Goal: Task Accomplishment & Management: Manage account settings

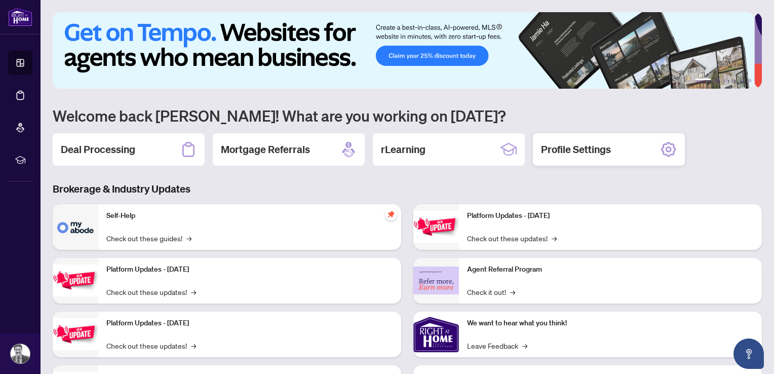
click at [589, 150] on h2 "Profile Settings" at bounding box center [576, 149] width 70 height 14
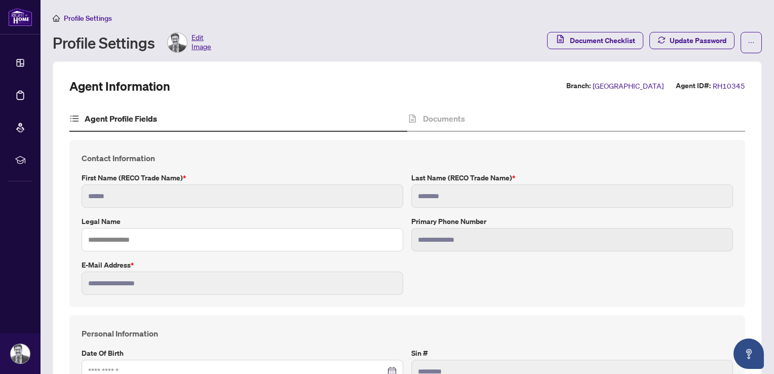
type input "**********"
type input "****"
type input "**********"
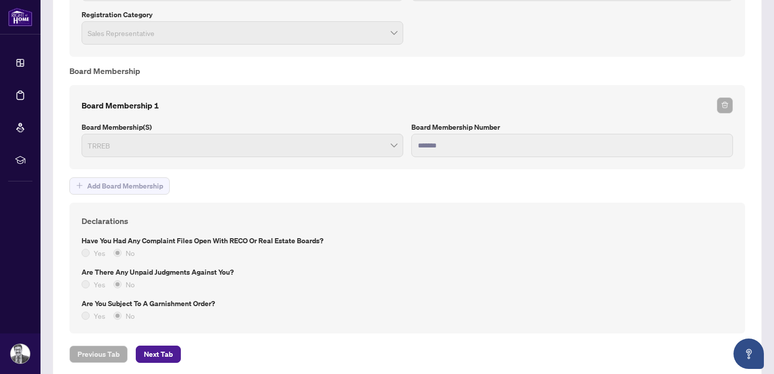
scroll to position [855, 0]
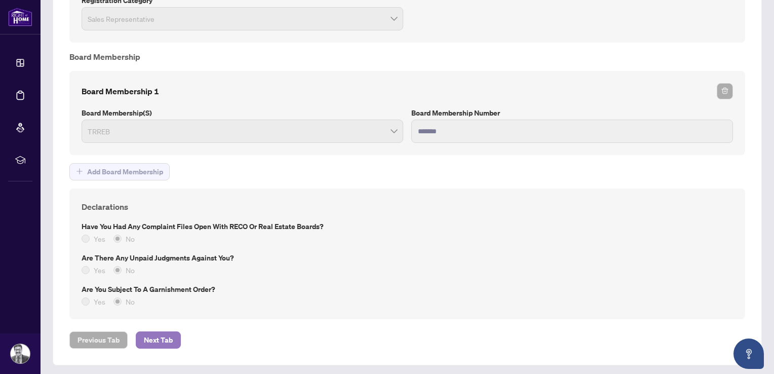
click at [160, 337] on span "Next Tab" at bounding box center [158, 340] width 29 height 16
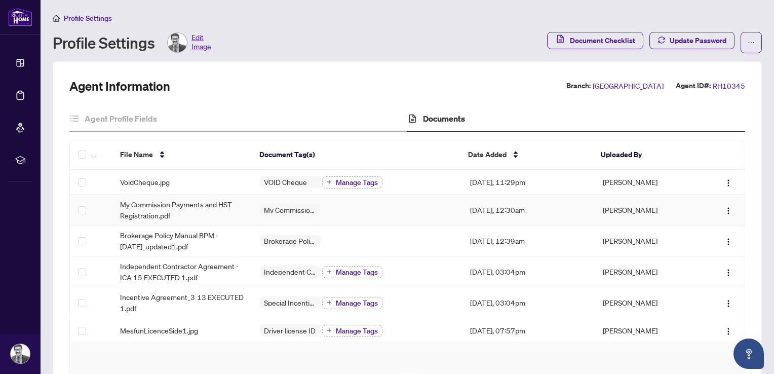
scroll to position [51, 0]
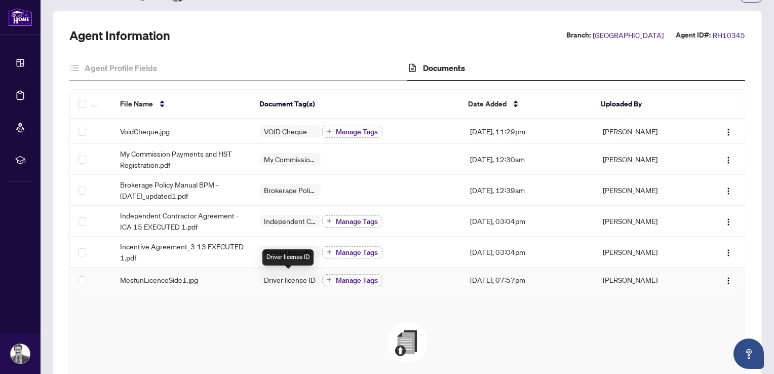
click at [301, 279] on span "Driver license ID" at bounding box center [290, 279] width 60 height 7
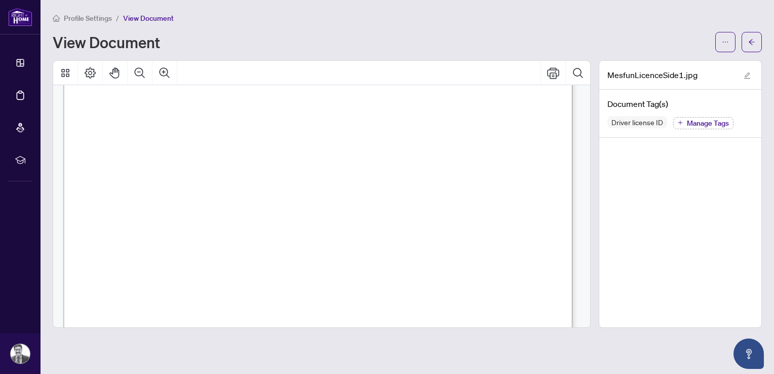
scroll to position [51, 0]
click at [710, 122] on span "Manage Tags" at bounding box center [708, 123] width 42 height 7
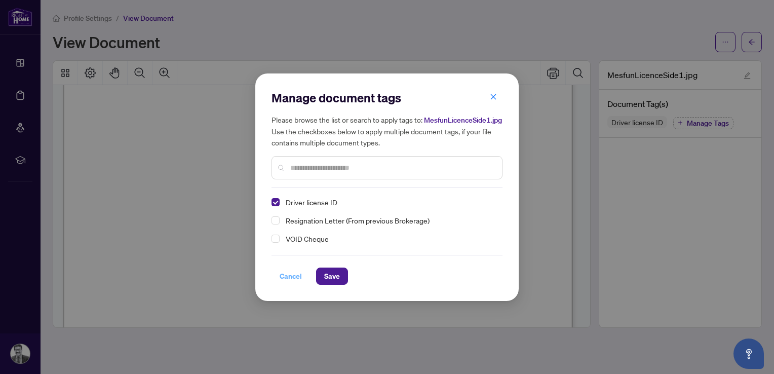
click at [291, 278] on span "Cancel" at bounding box center [291, 276] width 22 height 16
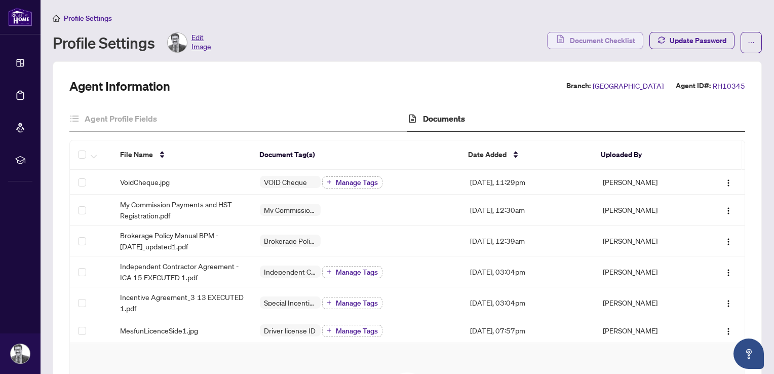
click at [600, 38] on span "Document Checklist" at bounding box center [602, 40] width 65 height 16
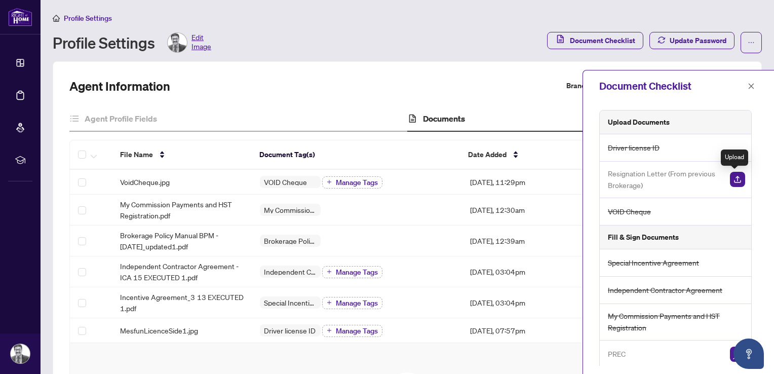
click at [735, 179] on img "button" at bounding box center [737, 179] width 15 height 15
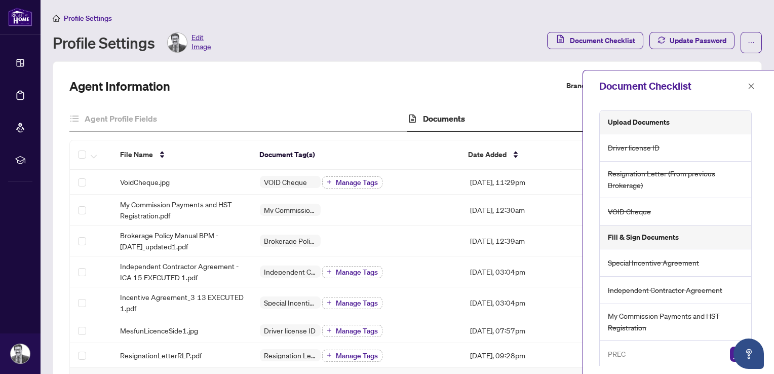
click at [616, 236] on h5 "Fill & Sign Documents" at bounding box center [643, 236] width 71 height 11
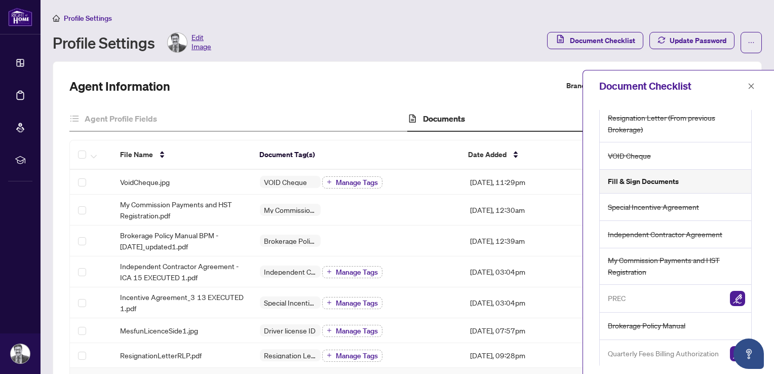
scroll to position [57, 0]
click at [731, 351] on img "button" at bounding box center [737, 352] width 15 height 15
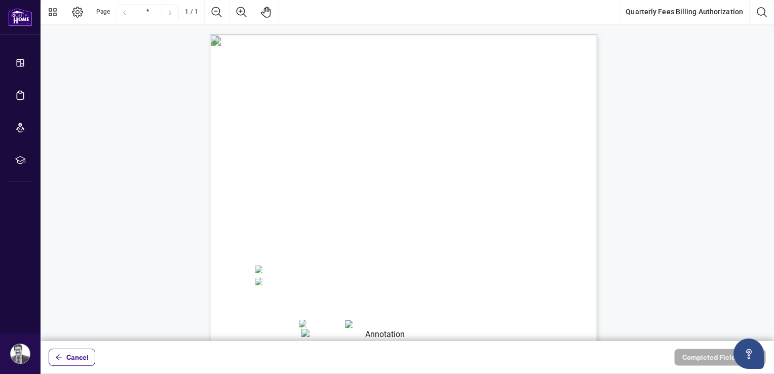
scroll to position [101, 0]
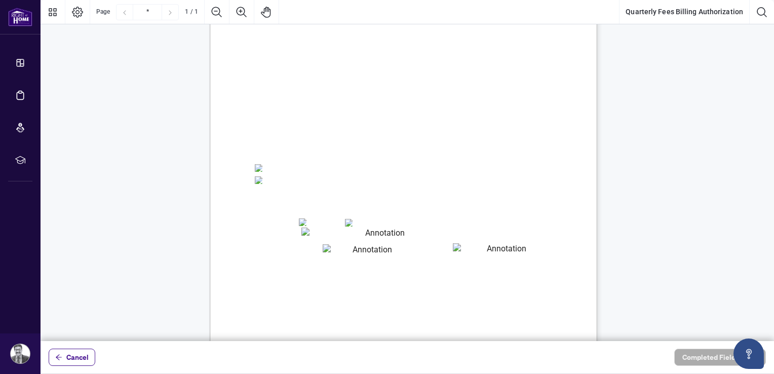
click at [271, 166] on span "Pre-Authorized Debit" at bounding box center [292, 167] width 54 height 12
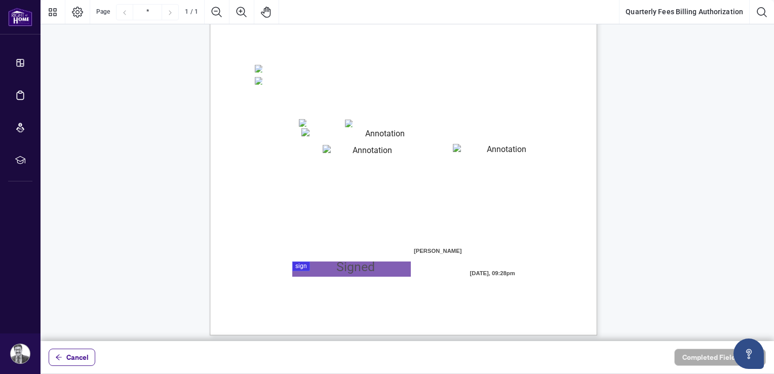
scroll to position [203, 0]
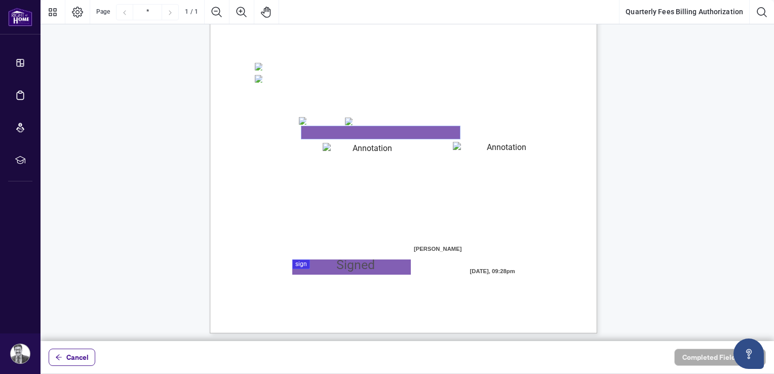
click at [318, 129] on textarea "01K2Q2KW6M3KJ6Y8TZ8KT1W8AZ" at bounding box center [380, 132] width 159 height 13
click at [315, 133] on textarea "****" at bounding box center [380, 132] width 159 height 13
type textarea "*"
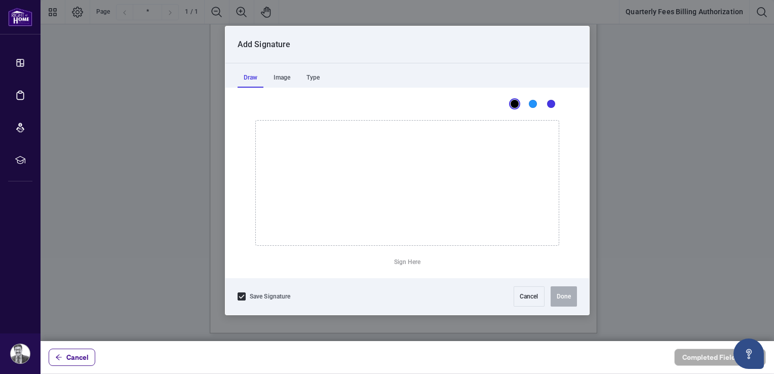
click at [326, 267] on div at bounding box center [407, 170] width 733 height 341
drag, startPoint x: 536, startPoint y: 296, endPoint x: 537, endPoint y: 289, distance: 7.3
click at [536, 295] on button "Cancel" at bounding box center [529, 296] width 31 height 20
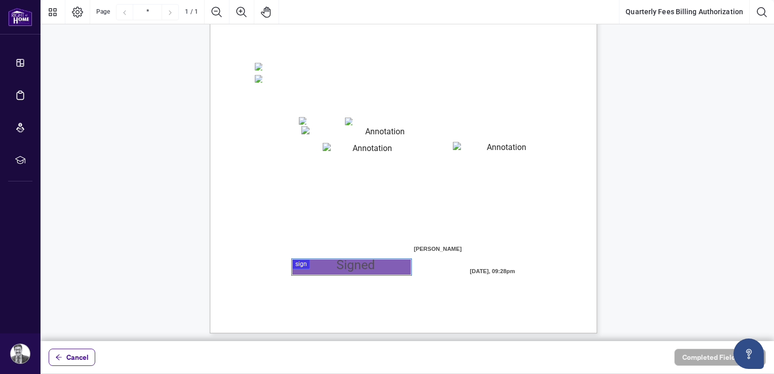
scroll to position [205, 0]
click at [338, 247] on span "[PERSON_NAME]" at bounding box center [438, 247] width 216 height 15
drag, startPoint x: 336, startPoint y: 247, endPoint x: 296, endPoint y: 244, distance: 40.1
click at [333, 247] on span "[PERSON_NAME]" at bounding box center [438, 247] width 216 height 15
click at [282, 245] on span "Registrant Name" at bounding box center [277, 249] width 43 height 8
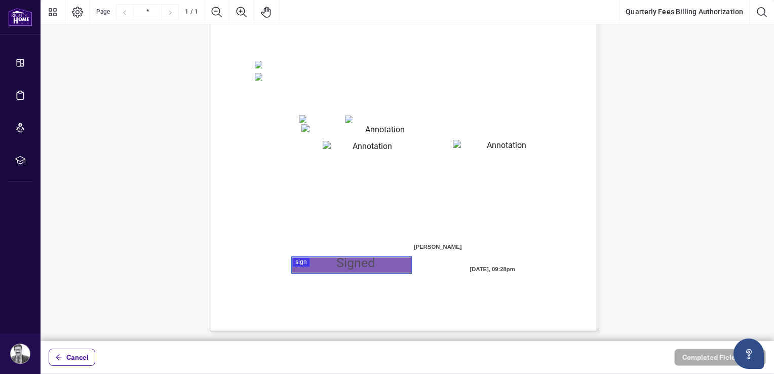
click at [315, 261] on div at bounding box center [407, 170] width 733 height 341
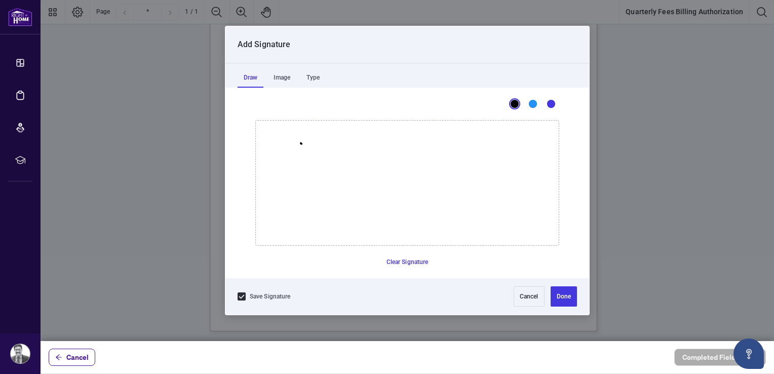
click at [301, 143] on icon "Drawing canvas" at bounding box center [407, 183] width 303 height 125
click at [296, 145] on icon "Drawing canvas" at bounding box center [407, 183] width 303 height 125
click at [302, 148] on icon "Drawing canvas" at bounding box center [407, 183] width 303 height 125
drag, startPoint x: 303, startPoint y: 145, endPoint x: 294, endPoint y: 145, distance: 9.1
click at [294, 145] on icon "Drawing canvas" at bounding box center [407, 183] width 303 height 125
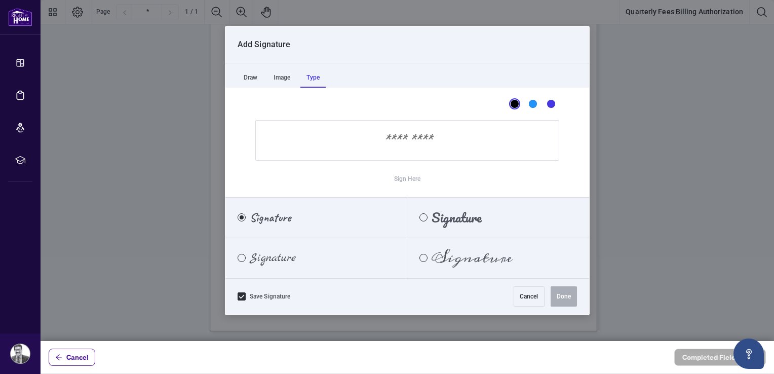
click at [315, 77] on div "Type" at bounding box center [312, 77] width 25 height 20
click at [370, 144] on input "Sign Here" at bounding box center [407, 140] width 304 height 41
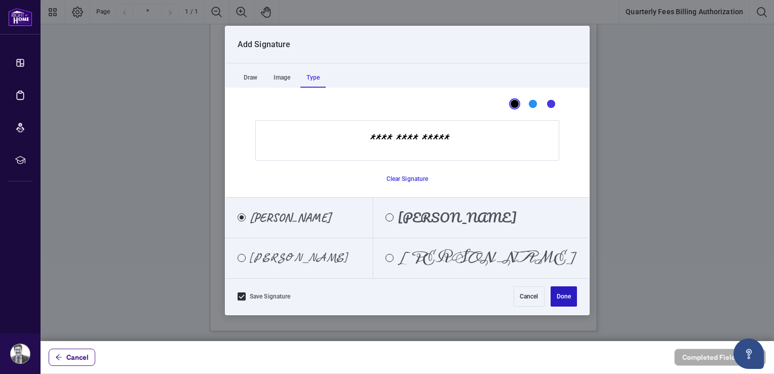
type input "**********"
click at [569, 293] on button "Done" at bounding box center [564, 296] width 26 height 20
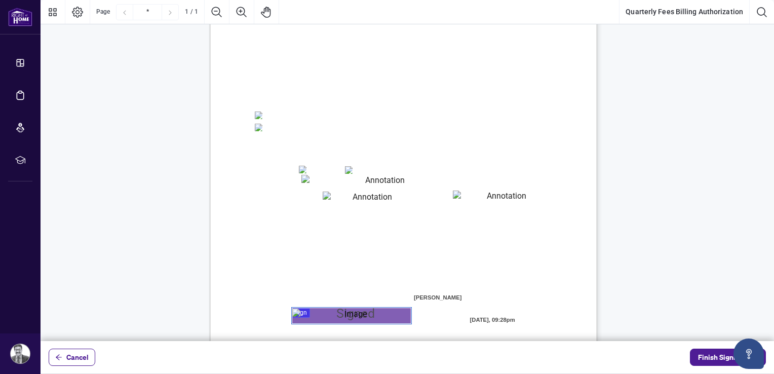
scroll to position [103, 0]
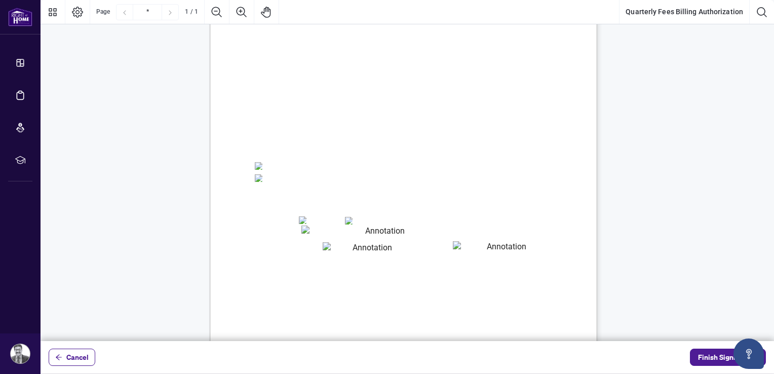
click at [320, 166] on span "Pre-Authorized Debit" at bounding box center [292, 165] width 54 height 12
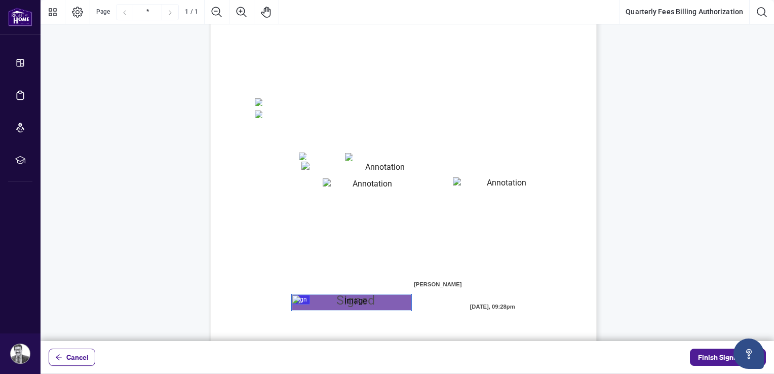
scroll to position [205, 0]
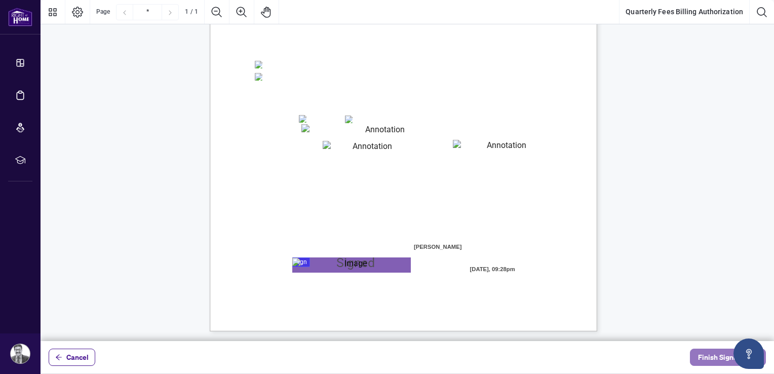
click at [717, 357] on span "Finish Signing" at bounding box center [721, 357] width 46 height 16
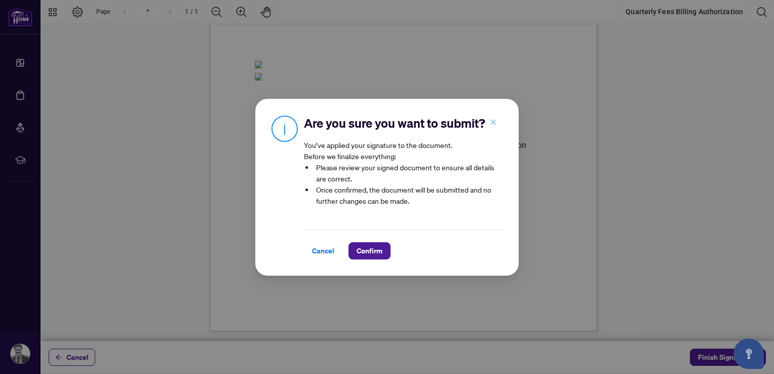
click at [490, 123] on icon "close" at bounding box center [493, 122] width 7 height 7
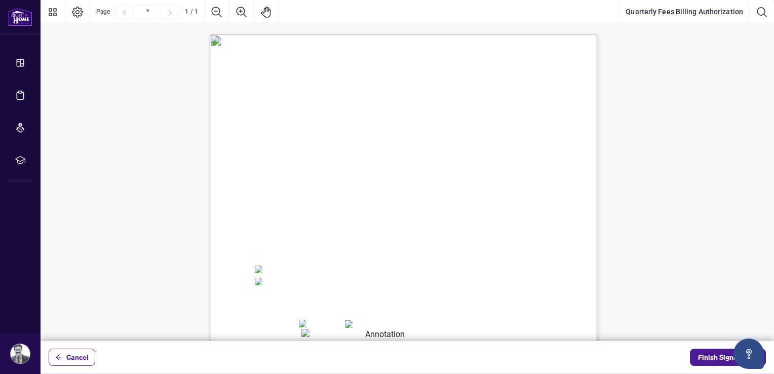
scroll to position [0, 0]
click at [296, 241] on span "Payment Set Up:" at bounding box center [281, 244] width 51 height 9
click at [292, 258] on div "Right at Home Realty, Brokerage Quarterly Fees Billing Authorization Quarterly …" at bounding box center [452, 347] width 484 height 627
click at [302, 272] on span "Pre-Authorized Debit" at bounding box center [292, 268] width 54 height 12
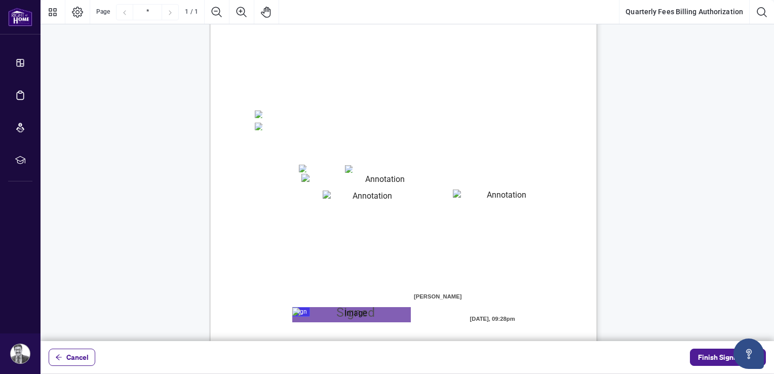
scroll to position [203, 0]
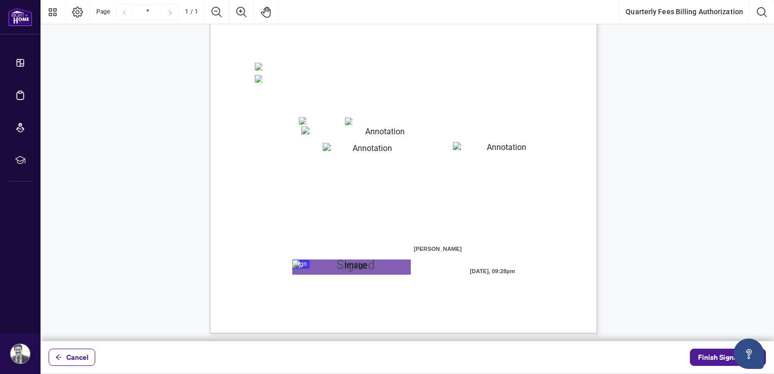
click at [312, 127] on textarea "01K2Q2KW6M3KJ6Y8TZ8KT1W8AZ" at bounding box center [380, 132] width 159 height 13
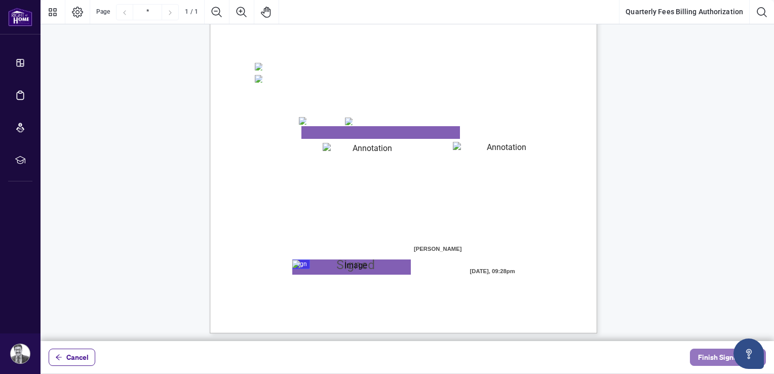
click at [715, 359] on span "Finish Signing" at bounding box center [721, 357] width 46 height 16
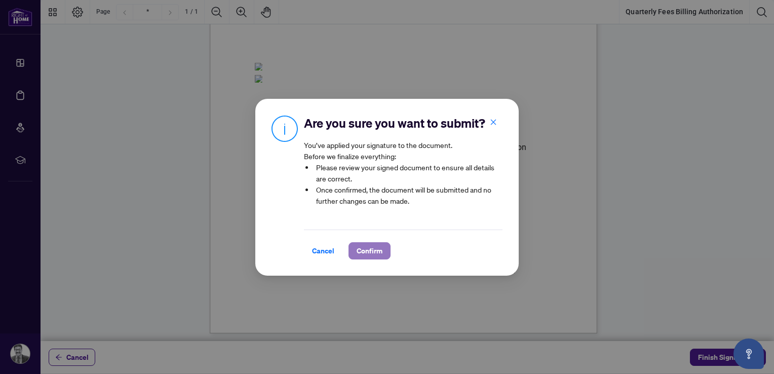
click at [373, 250] on span "Confirm" at bounding box center [370, 251] width 26 height 16
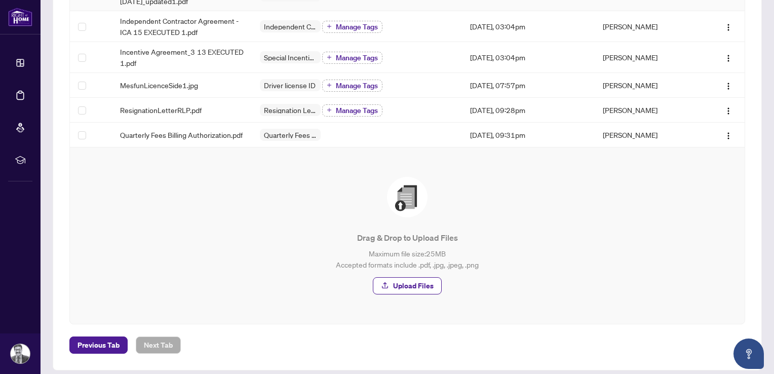
scroll to position [253, 0]
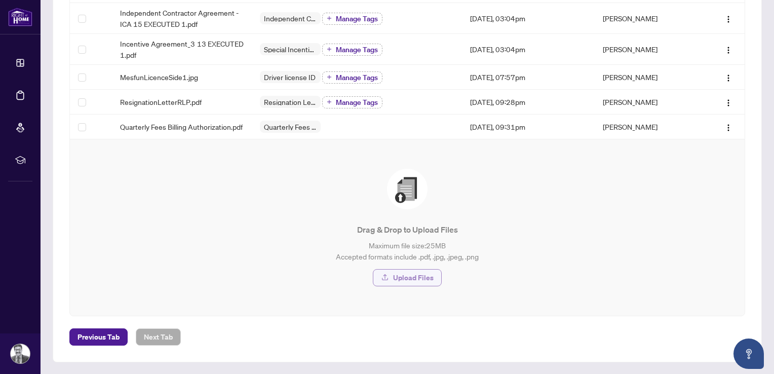
click at [418, 281] on span "Upload Files" at bounding box center [413, 277] width 41 height 16
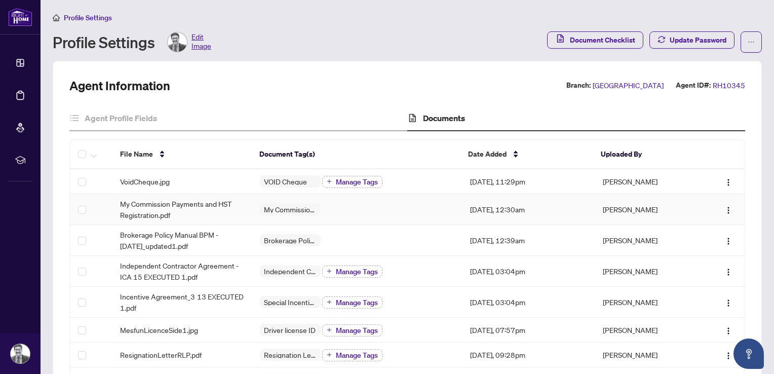
scroll to position [0, 0]
click at [574, 35] on span "Document Checklist" at bounding box center [602, 40] width 65 height 16
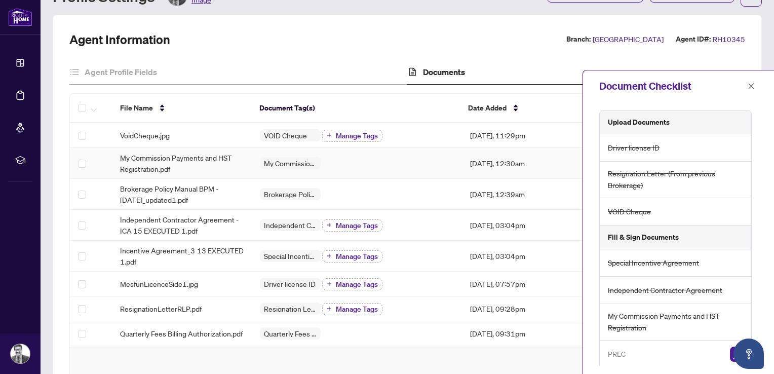
scroll to position [101, 0]
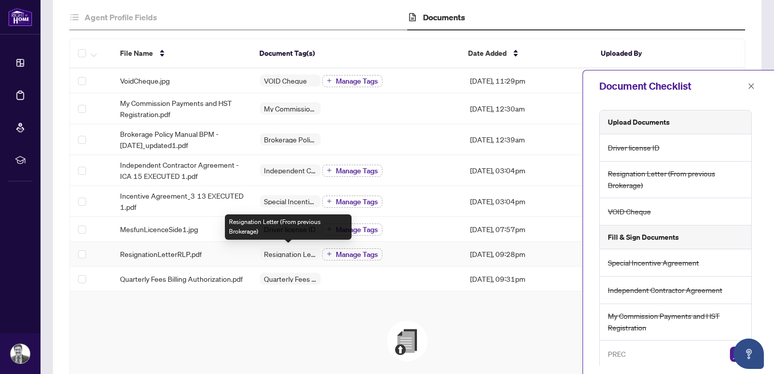
click at [294, 252] on span "Resignation Letter (From previous Brokerage)" at bounding box center [290, 253] width 61 height 7
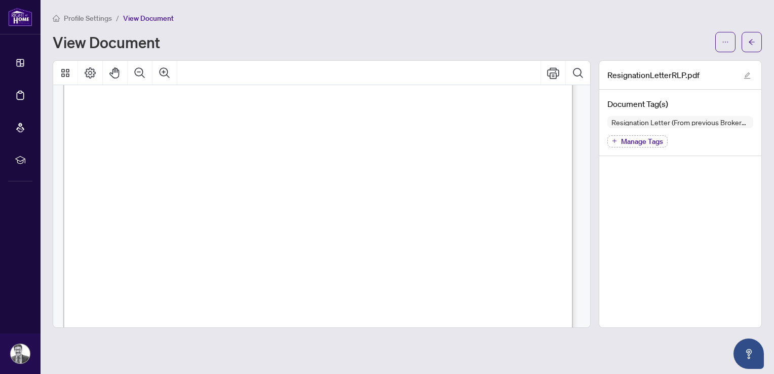
scroll to position [152, 0]
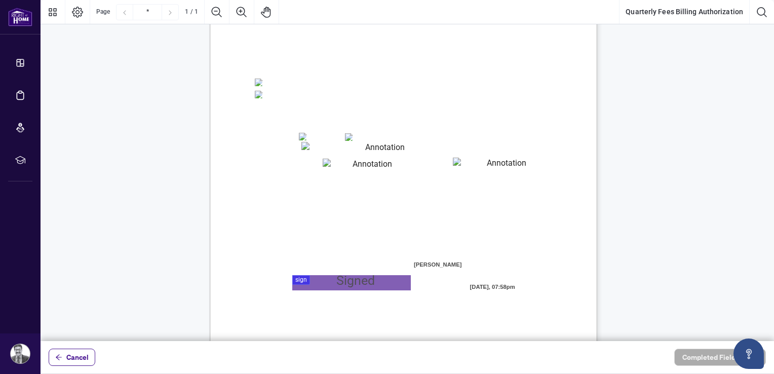
scroll to position [205, 0]
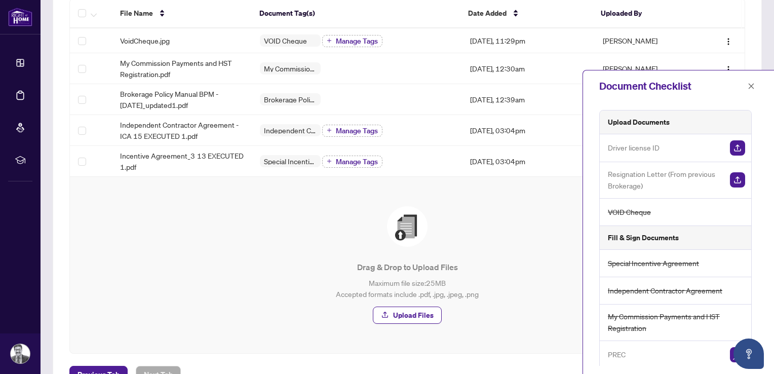
scroll to position [75, 0]
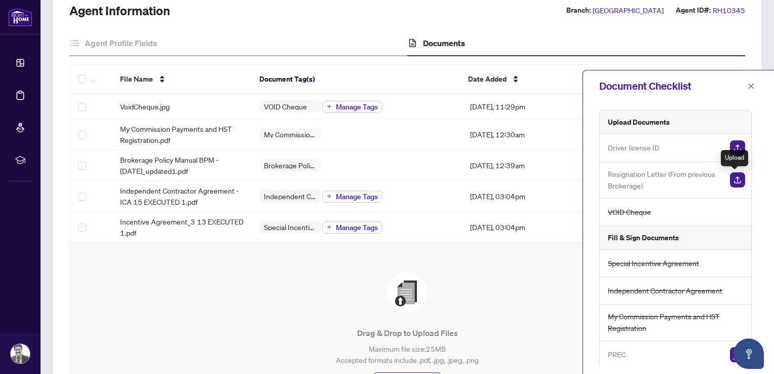
click at [735, 174] on img "button" at bounding box center [737, 179] width 15 height 15
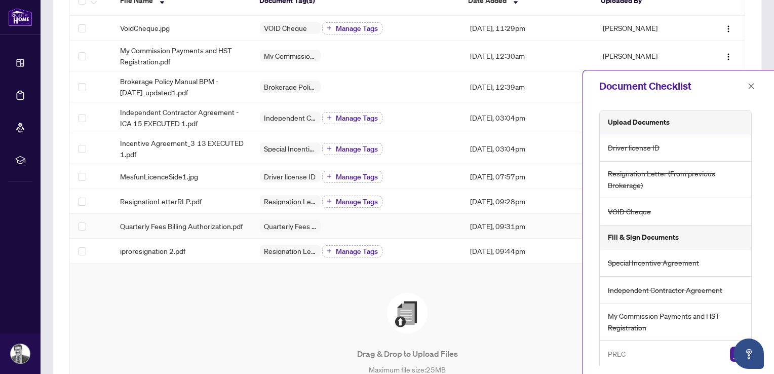
scroll to position [177, 0]
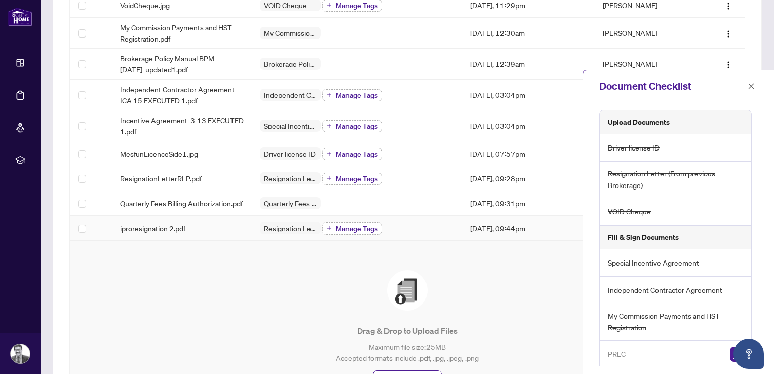
click at [348, 232] on span "Manage Tags" at bounding box center [357, 228] width 42 height 7
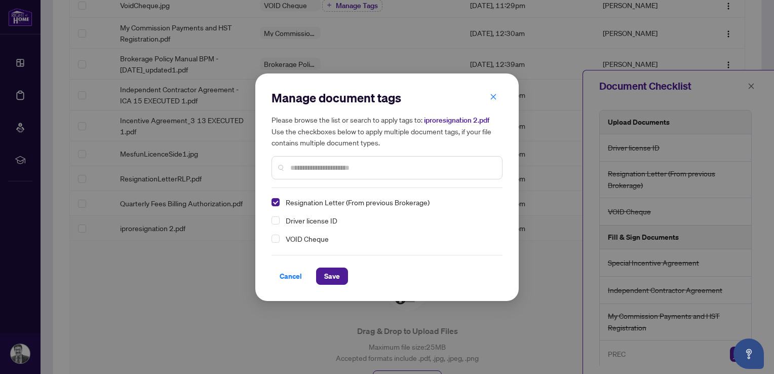
click at [395, 200] on span "Resignation Letter (From previous Brokerage)" at bounding box center [358, 202] width 144 height 12
click at [494, 98] on icon "close" at bounding box center [493, 96] width 7 height 7
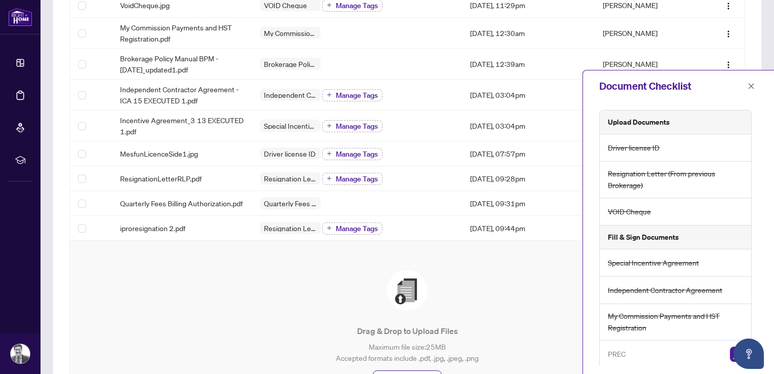
click at [633, 239] on h5 "Fill & Sign Documents" at bounding box center [643, 236] width 71 height 11
click at [641, 237] on h5 "Fill & Sign Documents" at bounding box center [643, 236] width 71 height 11
drag, startPoint x: 641, startPoint y: 237, endPoint x: 570, endPoint y: 260, distance: 74.6
click at [570, 260] on span "Drag & Drop to Upload Files Maximum file size: 25 MB Accepted formats include .…" at bounding box center [407, 329] width 650 height 152
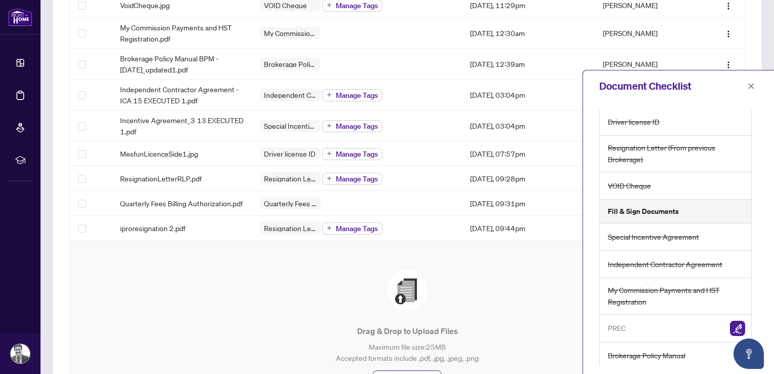
scroll to position [0, 0]
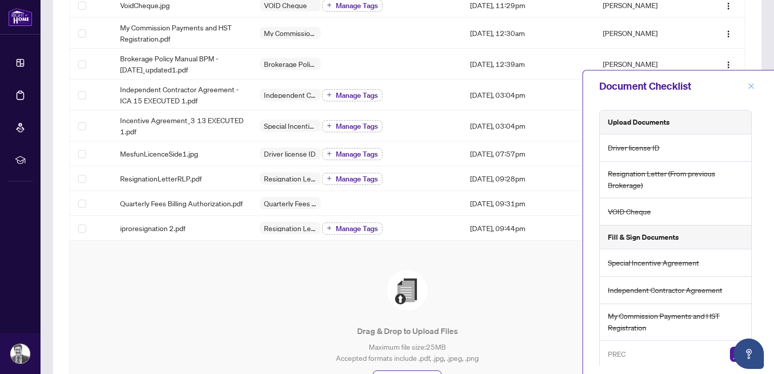
click at [752, 86] on icon "close" at bounding box center [752, 86] width 6 height 6
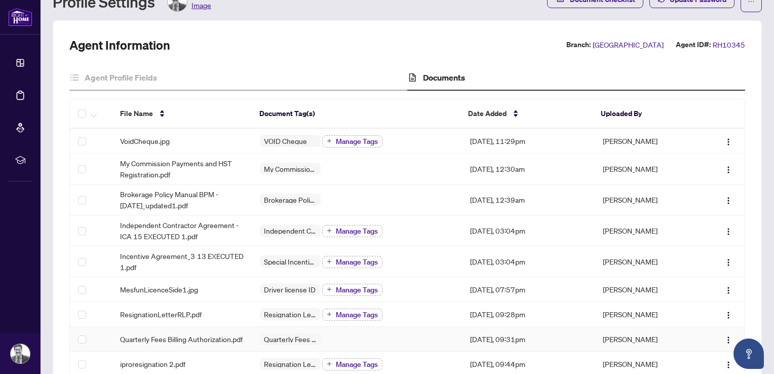
scroll to position [25, 0]
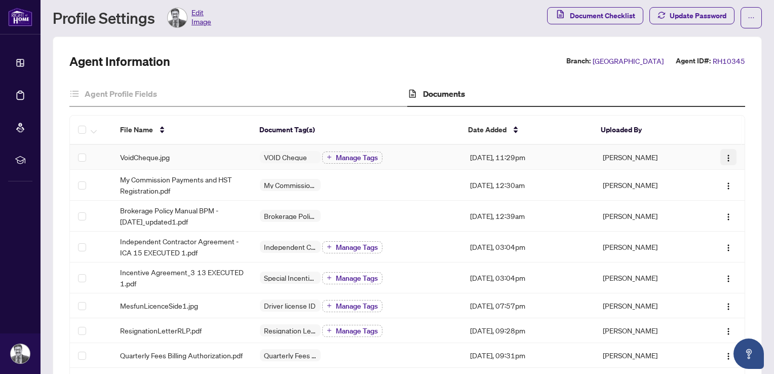
click at [724, 154] on img "button" at bounding box center [728, 158] width 8 height 8
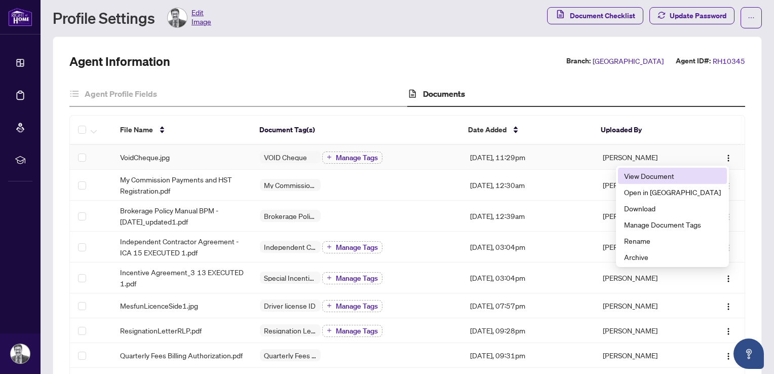
click at [656, 173] on span "View Document" at bounding box center [672, 175] width 97 height 11
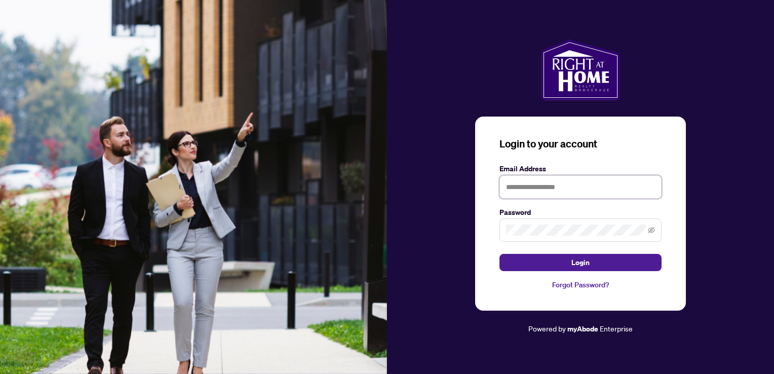
click at [516, 190] on input "text" at bounding box center [580, 186] width 162 height 23
type input "**********"
click at [652, 228] on icon "eye-invisible" at bounding box center [651, 230] width 7 height 6
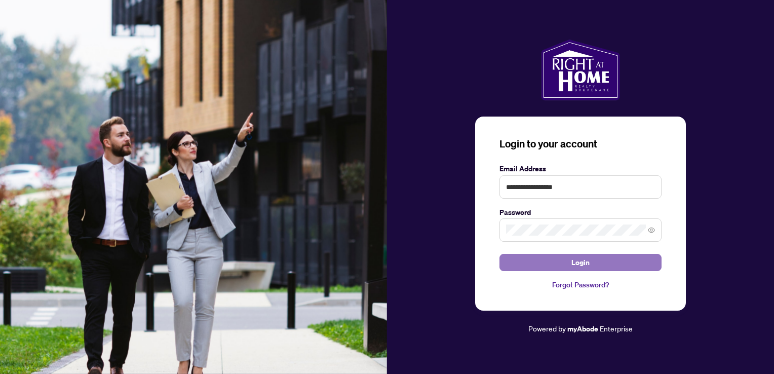
click at [581, 263] on span "Login" at bounding box center [580, 262] width 18 height 16
click at [592, 265] on button "Login" at bounding box center [580, 262] width 162 height 17
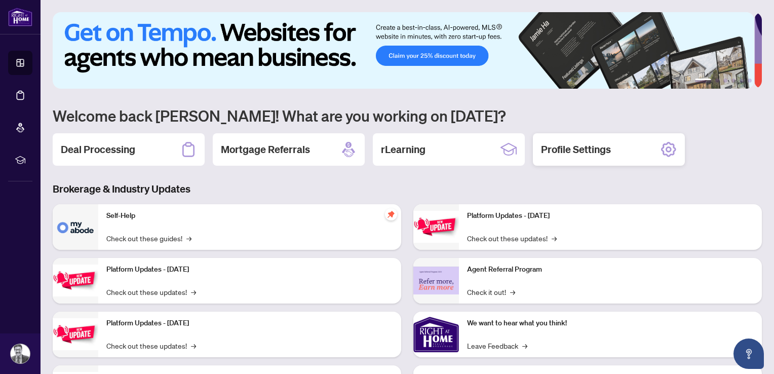
click at [586, 149] on h2 "Profile Settings" at bounding box center [576, 149] width 70 height 14
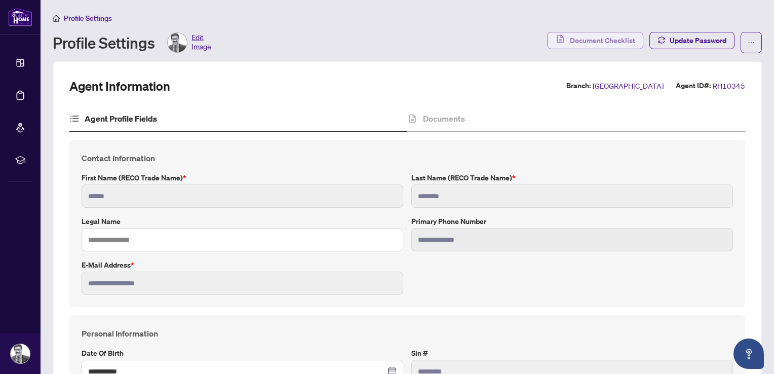
click at [594, 41] on span "Document Checklist" at bounding box center [602, 40] width 65 height 16
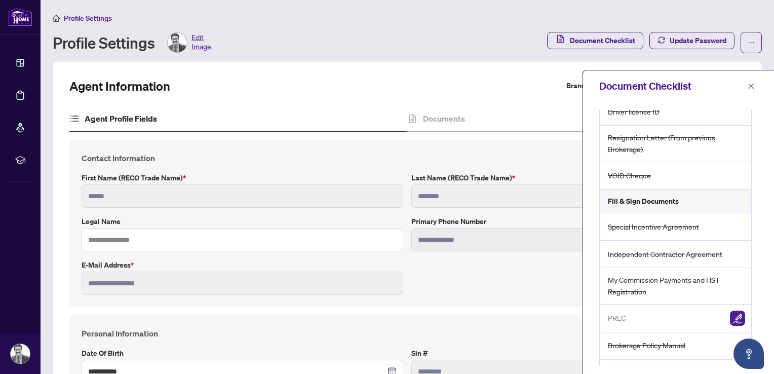
scroll to position [51, 0]
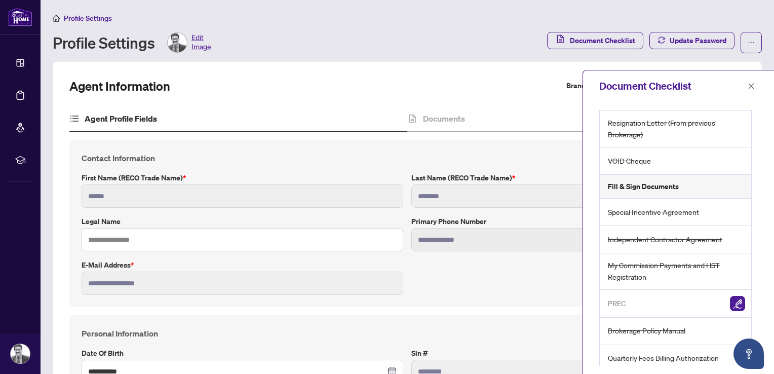
click at [648, 189] on h5 "Fill & Sign Documents" at bounding box center [643, 186] width 71 height 11
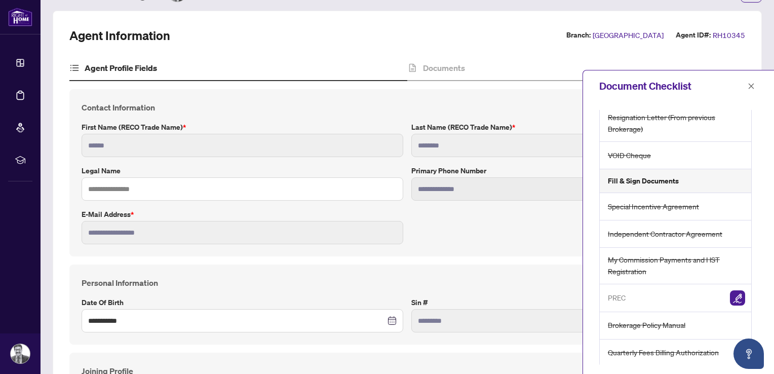
scroll to position [0, 0]
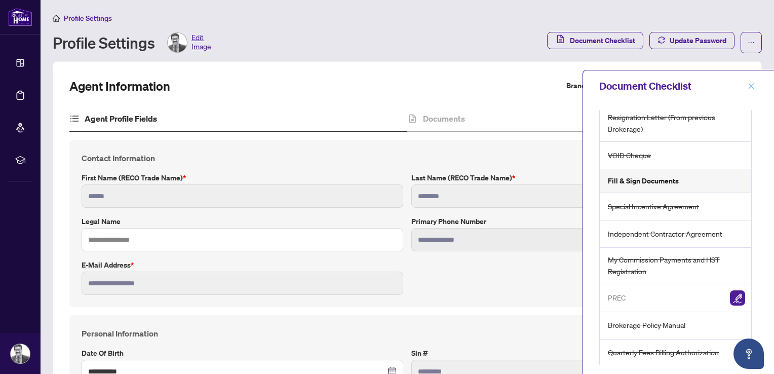
click at [752, 85] on icon "close" at bounding box center [752, 86] width 6 height 6
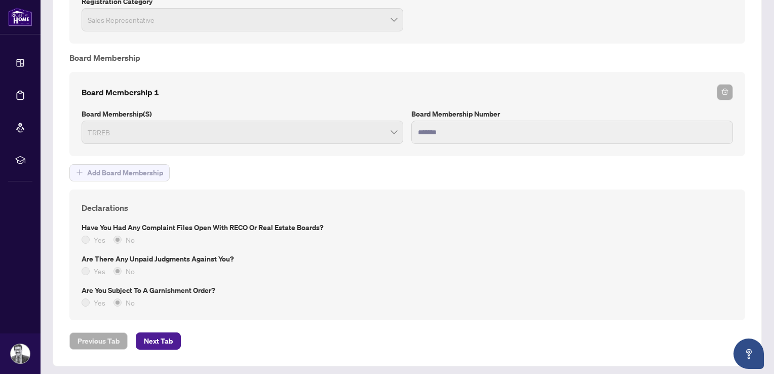
scroll to position [855, 0]
click at [168, 335] on span "Next Tab" at bounding box center [158, 340] width 29 height 16
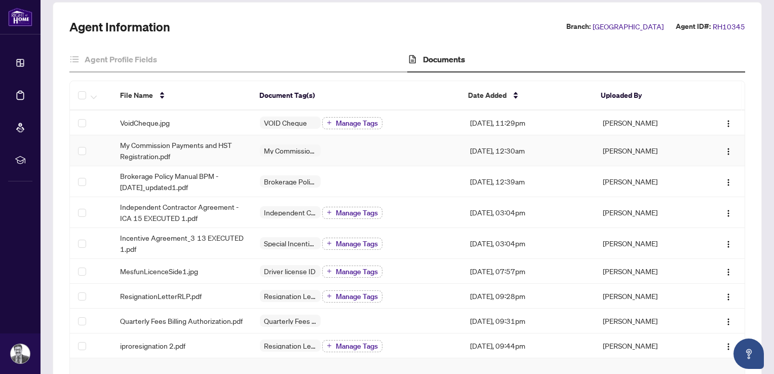
scroll to position [101, 0]
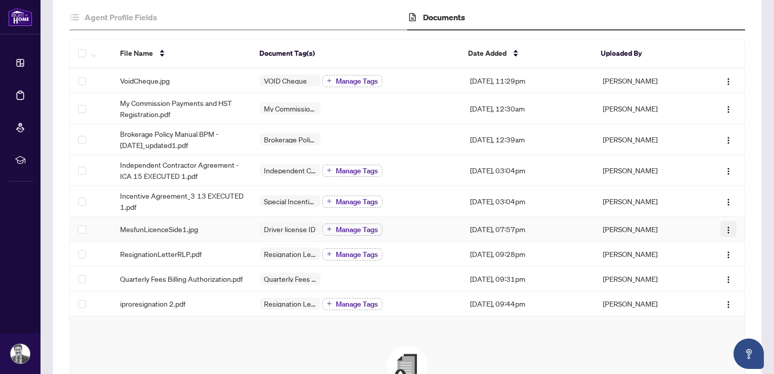
click at [724, 226] on img "button" at bounding box center [728, 230] width 8 height 8
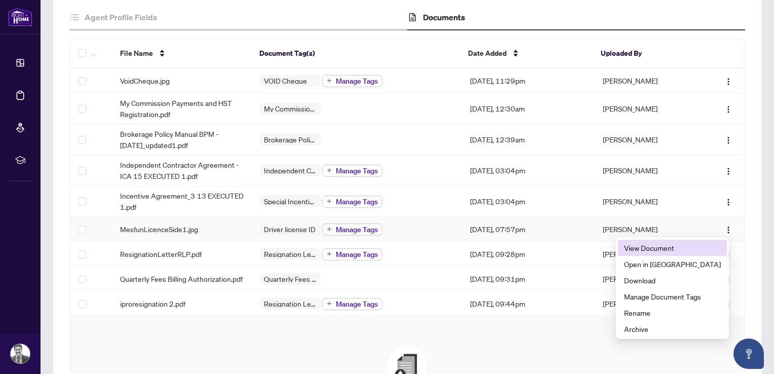
click at [674, 248] on span "View Document" at bounding box center [672, 247] width 97 height 11
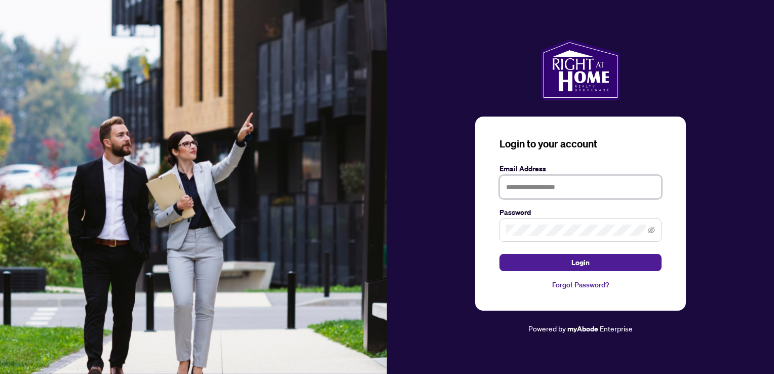
click at [522, 191] on input "text" at bounding box center [580, 186] width 162 height 23
type input "**********"
click at [652, 227] on icon "eye-invisible" at bounding box center [651, 229] width 7 height 7
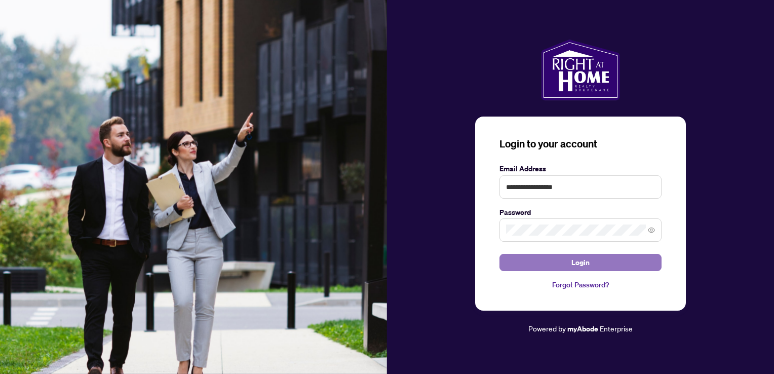
click at [579, 270] on span "Login" at bounding box center [580, 262] width 18 height 16
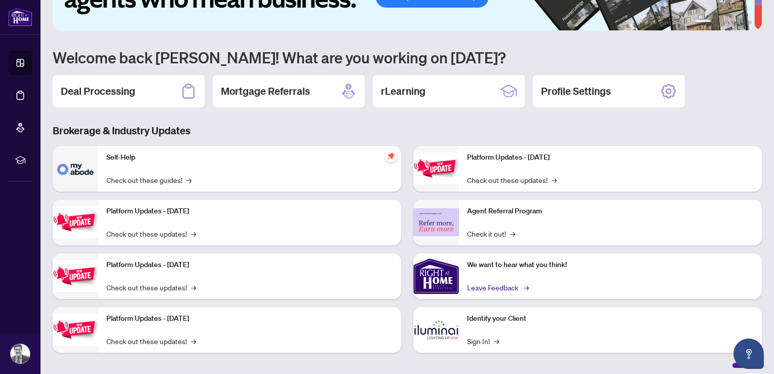
scroll to position [63, 0]
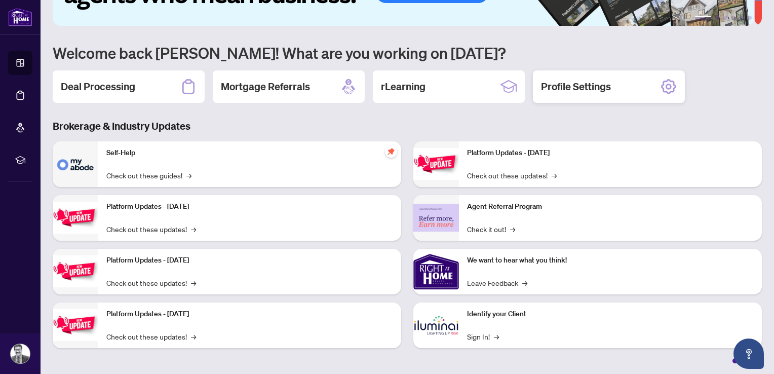
click at [572, 83] on h2 "Profile Settings" at bounding box center [576, 87] width 70 height 14
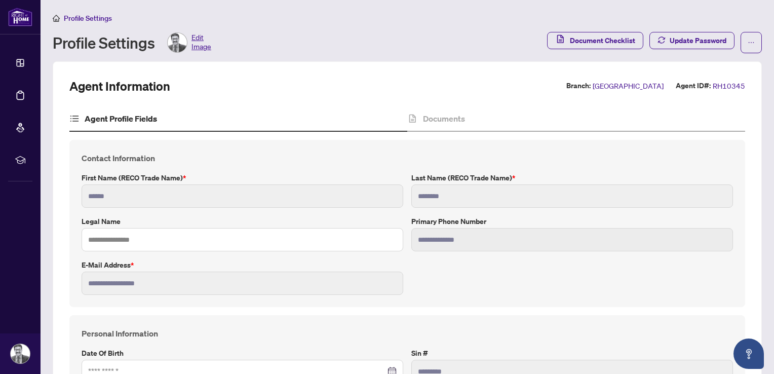
type input "**********"
type input "****"
type input "**********"
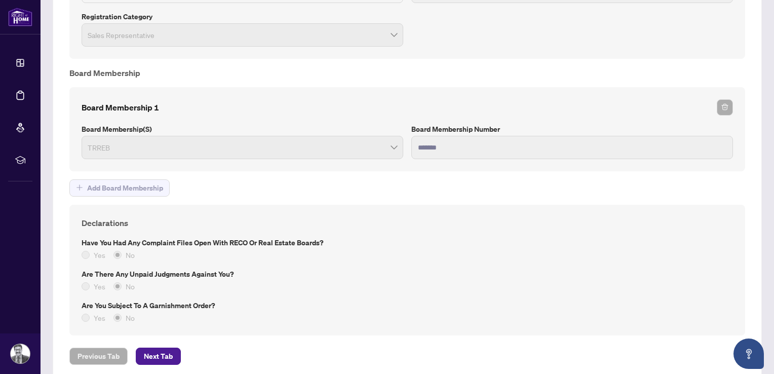
scroll to position [855, 0]
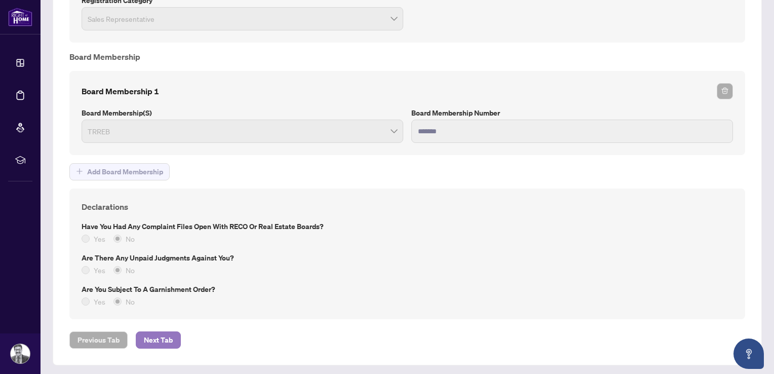
click at [169, 335] on span "Next Tab" at bounding box center [158, 340] width 29 height 16
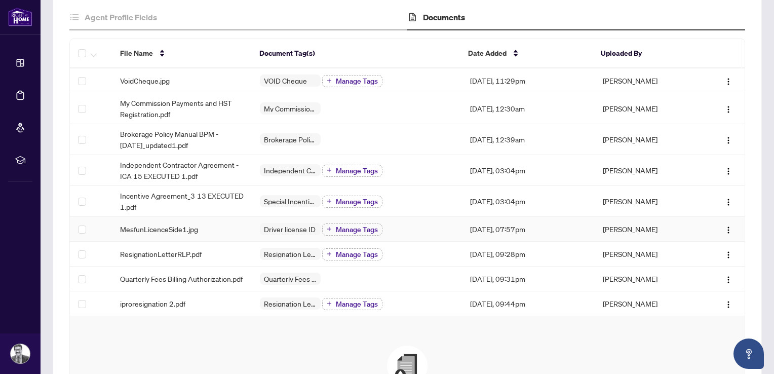
scroll to position [152, 0]
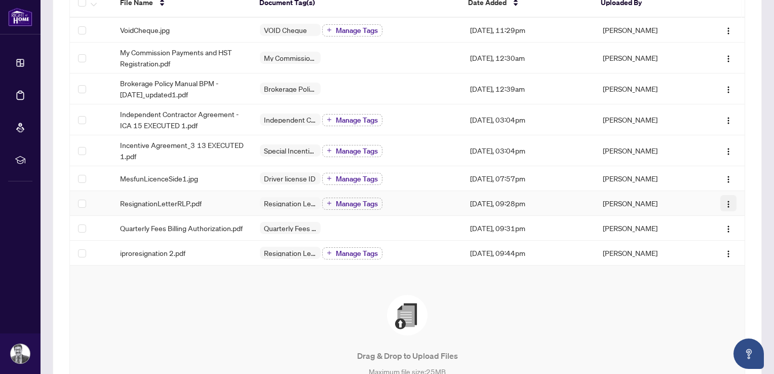
click at [724, 200] on img "button" at bounding box center [728, 204] width 8 height 8
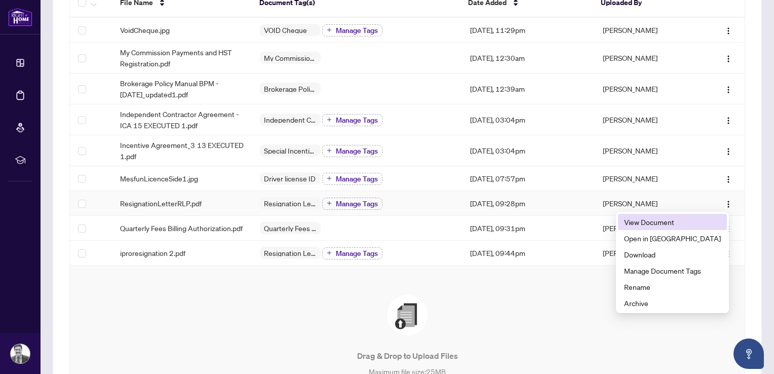
click at [671, 222] on span "View Document" at bounding box center [672, 221] width 97 height 11
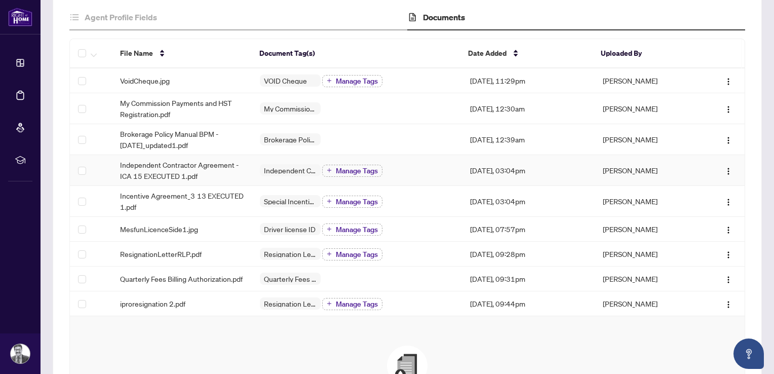
scroll to position [152, 0]
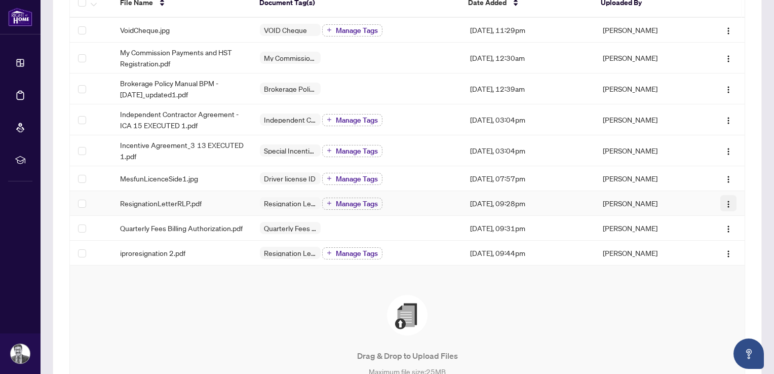
click at [724, 200] on img "button" at bounding box center [728, 204] width 8 height 8
click at [601, 303] on div "Drag & Drop to Upload Files Maximum file size: 25 MB Accepted formats include .…" at bounding box center [407, 353] width 634 height 117
click at [123, 198] on span "ResignationLetterRLP.pdf" at bounding box center [161, 203] width 82 height 11
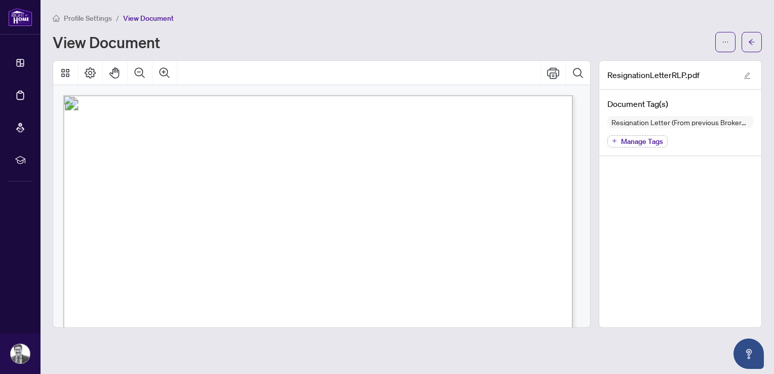
scroll to position [51, 0]
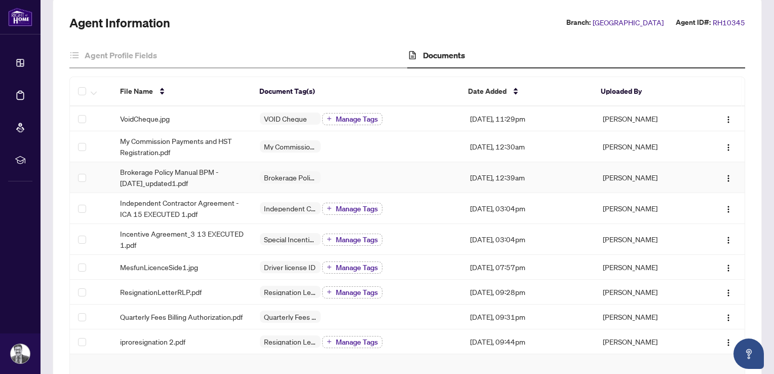
scroll to position [101, 0]
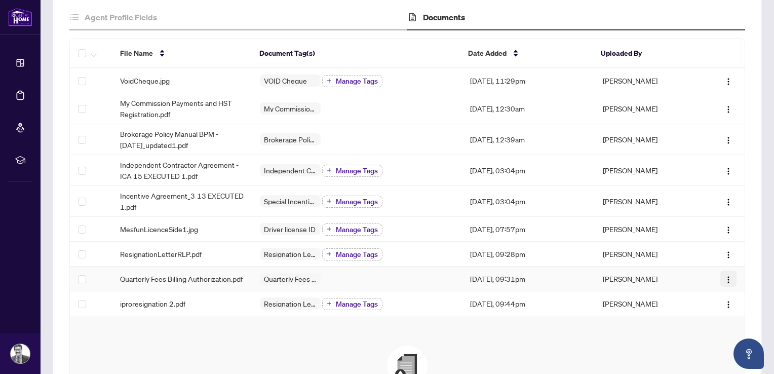
click at [724, 279] on img "button" at bounding box center [728, 280] width 8 height 8
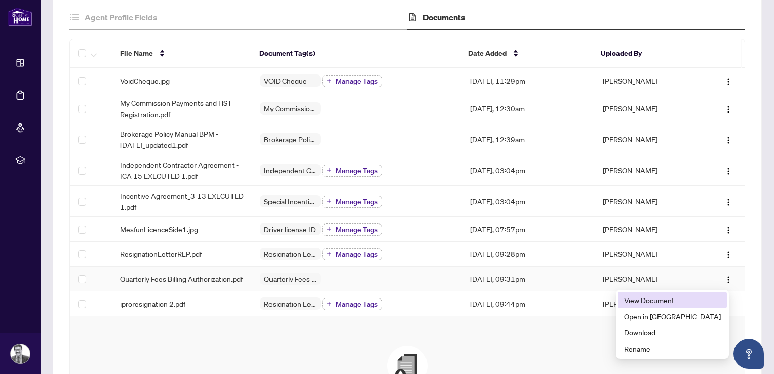
click at [685, 298] on span "View Document" at bounding box center [672, 299] width 97 height 11
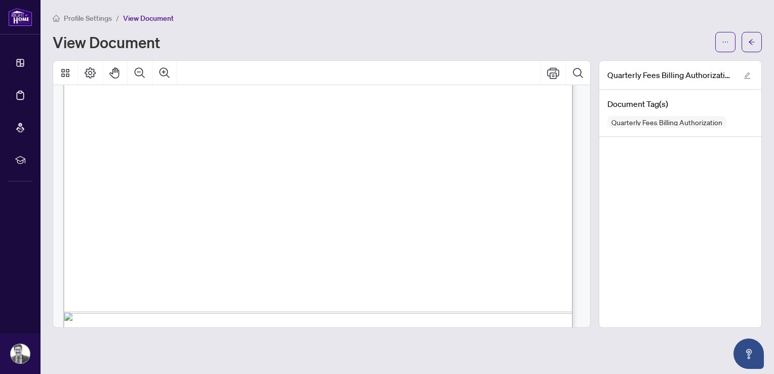
scroll to position [437, 0]
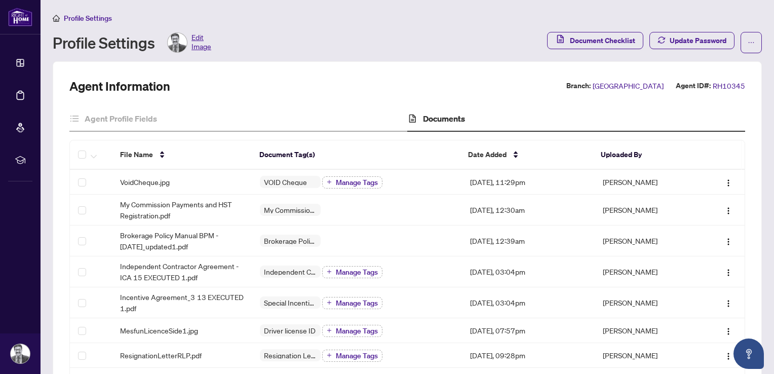
click at [446, 19] on div "Profile Settings" at bounding box center [407, 18] width 709 height 12
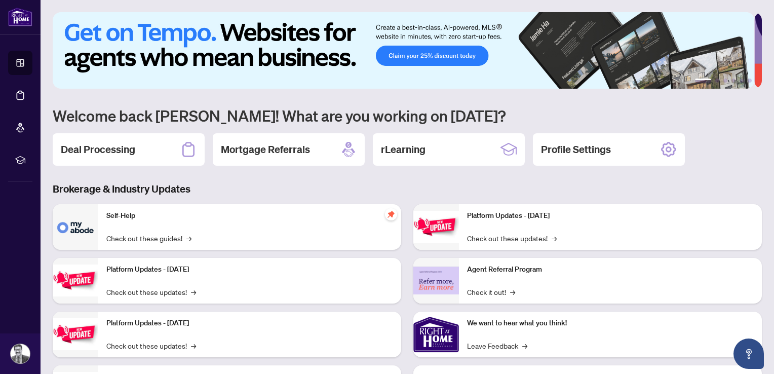
drag, startPoint x: 607, startPoint y: 1, endPoint x: 504, endPoint y: 66, distance: 121.4
click at [504, 66] on img at bounding box center [403, 50] width 701 height 76
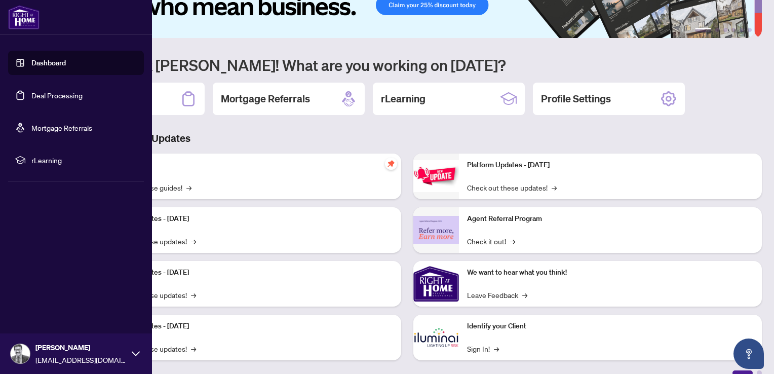
click at [133, 356] on icon at bounding box center [136, 353] width 8 height 8
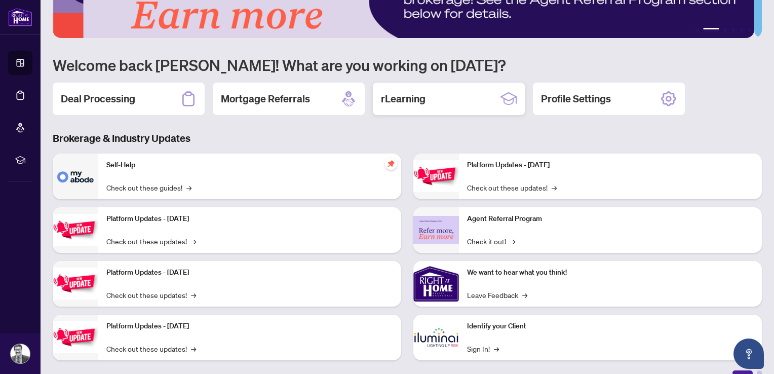
click at [397, 97] on h2 "rLearning" at bounding box center [403, 99] width 45 height 14
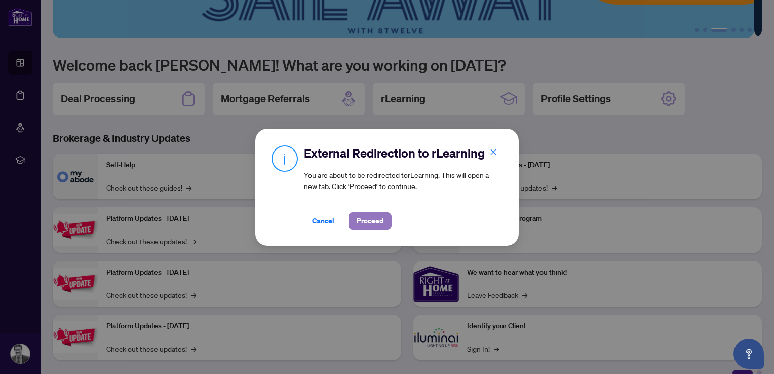
click at [369, 222] on span "Proceed" at bounding box center [370, 221] width 27 height 16
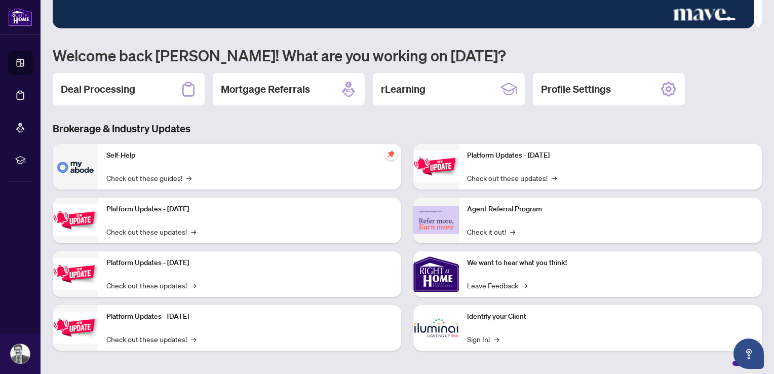
scroll to position [63, 0]
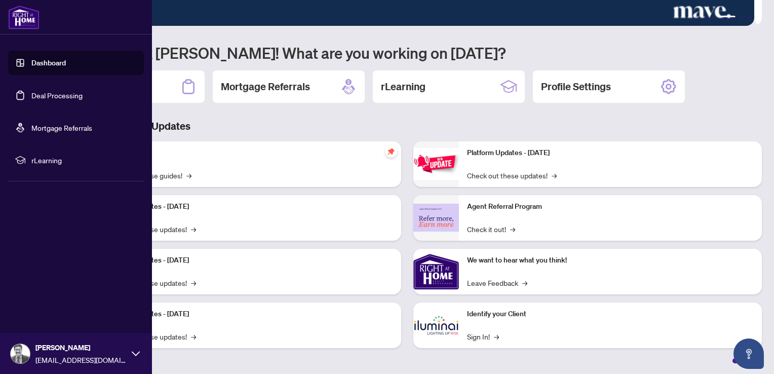
click at [134, 354] on icon at bounding box center [136, 353] width 8 height 5
click at [39, 294] on span "Logout" at bounding box center [40, 293] width 23 height 16
